Goal: Task Accomplishment & Management: Complete application form

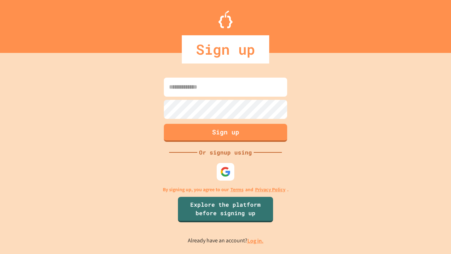
click at [256, 240] on link "Log in." at bounding box center [256, 240] width 16 height 7
